Goal: Information Seeking & Learning: Learn about a topic

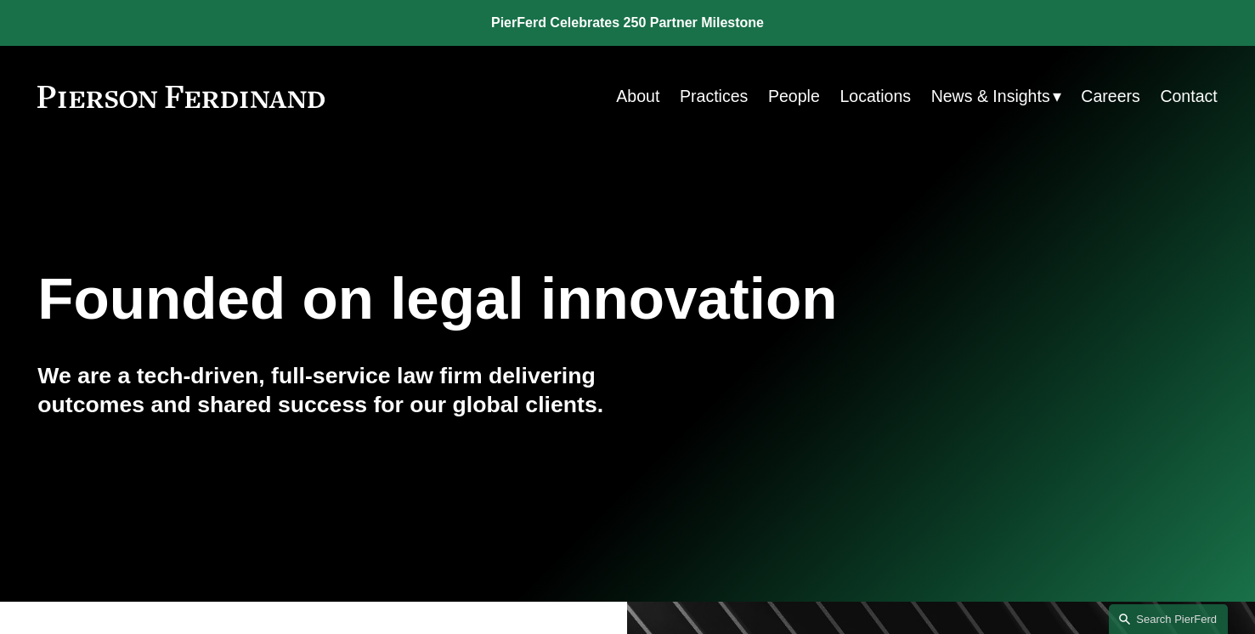
click at [1025, 97] on span "News & Insights" at bounding box center [990, 97] width 119 height 30
click at [0, 0] on span "News" at bounding box center [0, 0] width 0 height 0
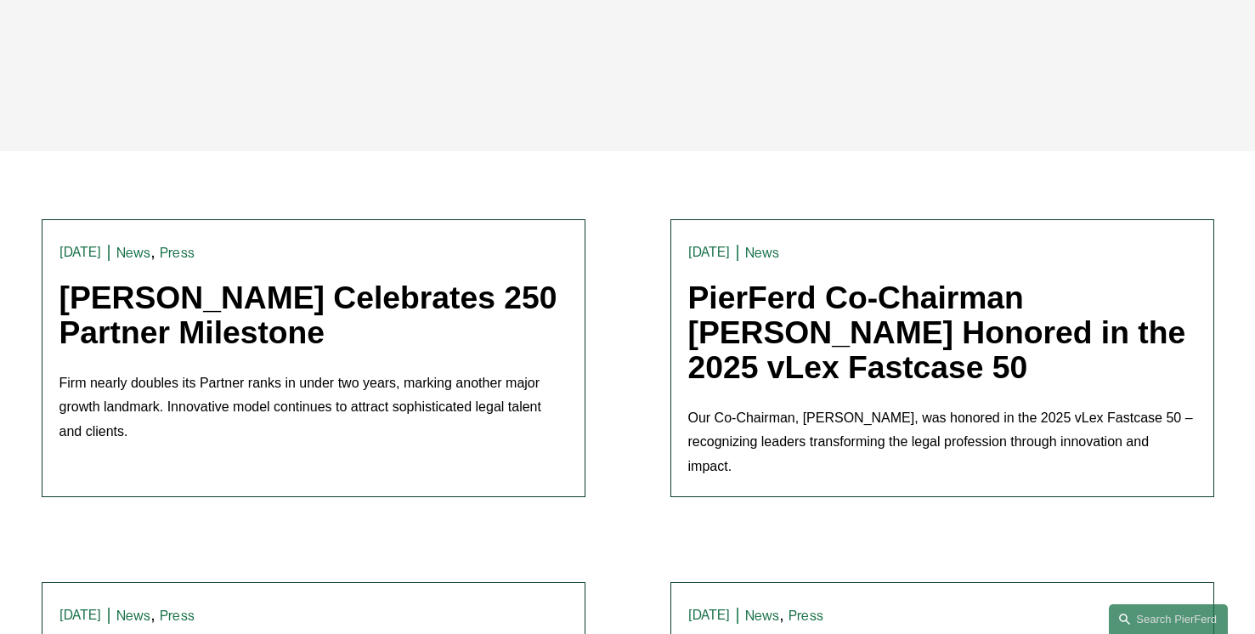
scroll to position [327, 0]
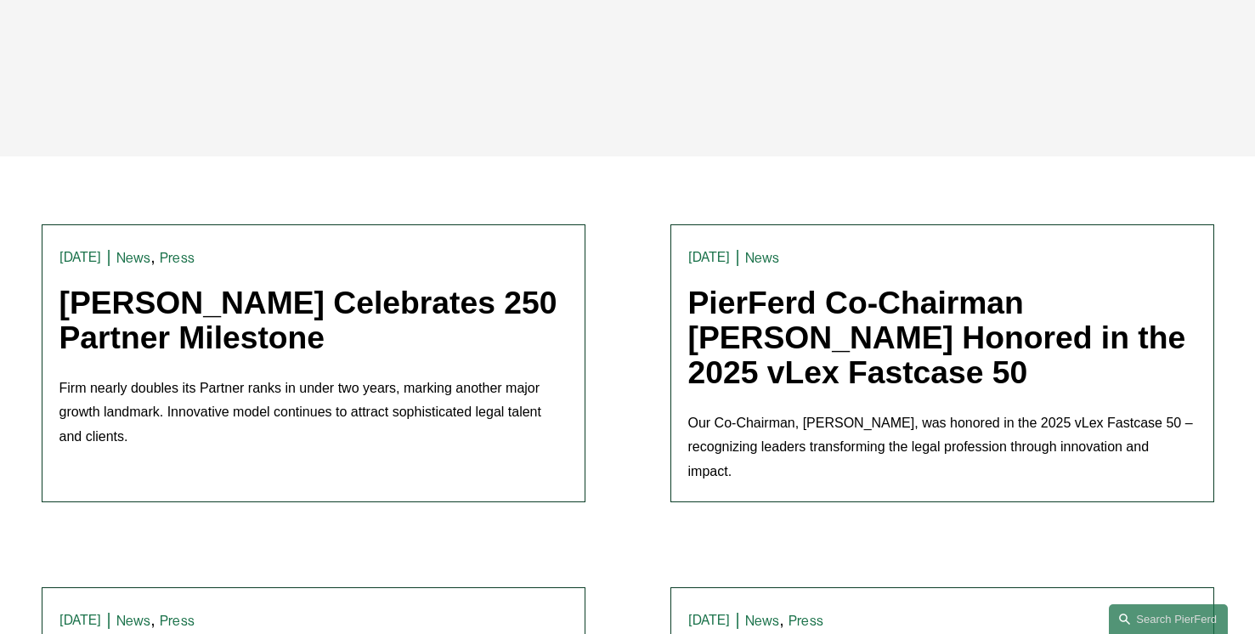
click at [381, 313] on link "[PERSON_NAME] Celebrates 250 Partner Milestone" at bounding box center [308, 320] width 498 height 71
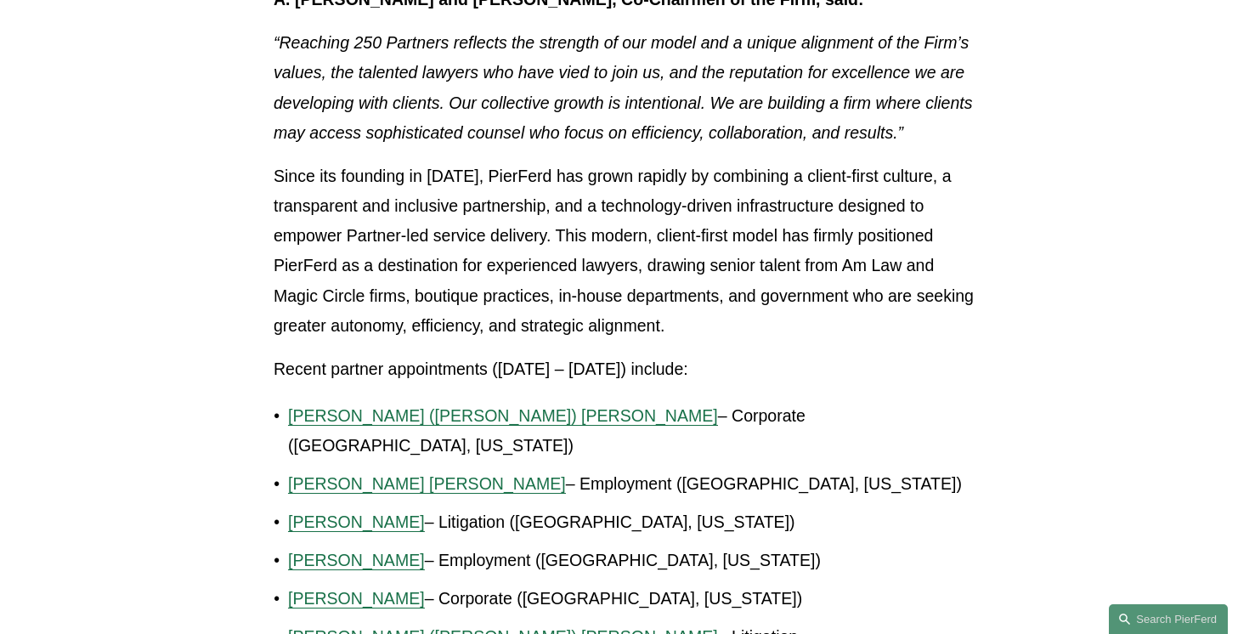
scroll to position [986, 0]
drag, startPoint x: 767, startPoint y: 176, endPoint x: 776, endPoint y: 324, distance: 148.1
click at [776, 324] on p "Since its founding in [DATE], PierFerd has grown rapidly by combining a client-…" at bounding box center [628, 250] width 708 height 179
copy p "combining a client-first culture, a transparent and inclusive partnership, and …"
click at [698, 155] on div "Firm nearly doubles its Partner ranks in under two years, marking another major…" at bounding box center [628, 434] width 708 height 1992
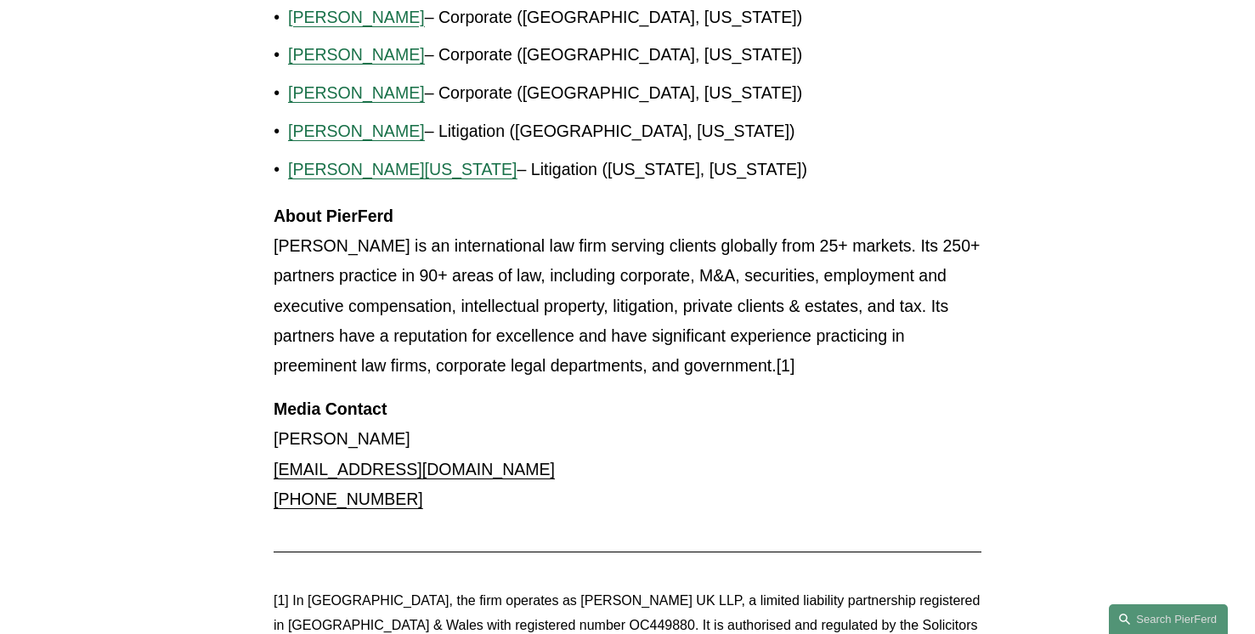
scroll to position [1901, 0]
